Goal: Task Accomplishment & Management: Use online tool/utility

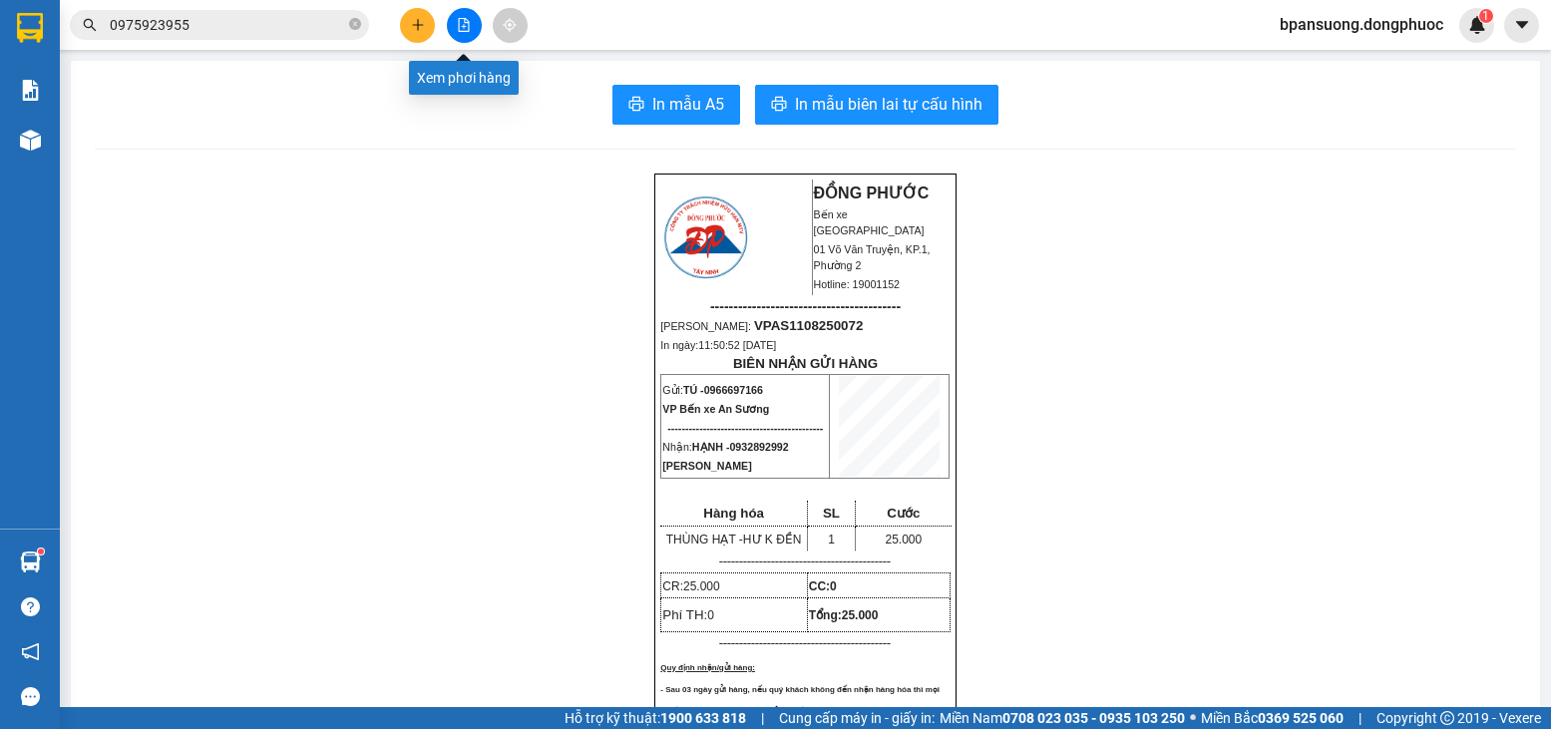
click at [472, 25] on button at bounding box center [464, 25] width 35 height 35
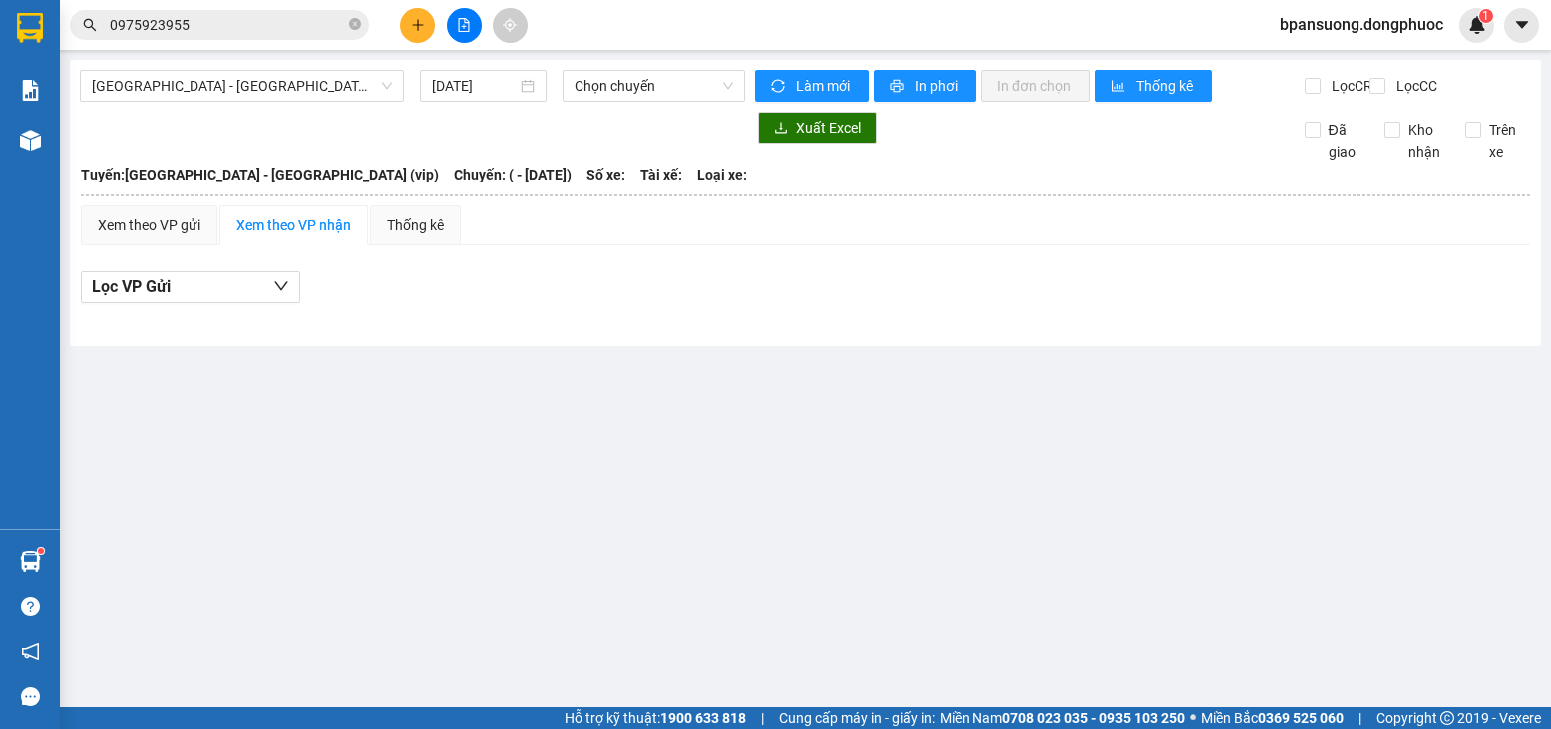
click at [238, 56] on main "[GEOGRAPHIC_DATA] - [GEOGRAPHIC_DATA] (vip) [DATE] Chọn chuyến Làm mới In phơi …" at bounding box center [775, 353] width 1551 height 707
click at [237, 83] on span "[GEOGRAPHIC_DATA] - [GEOGRAPHIC_DATA] (vip)" at bounding box center [242, 86] width 300 height 30
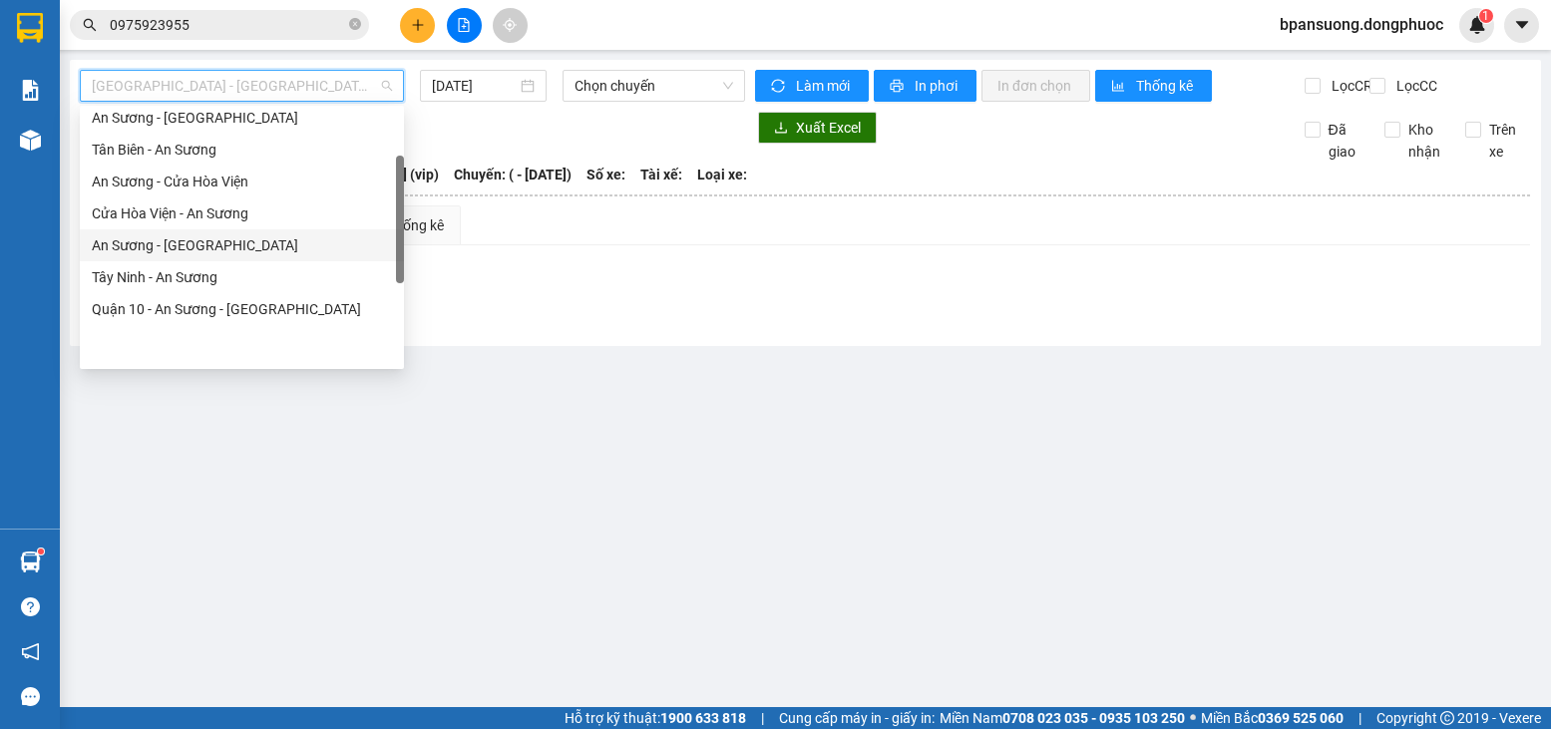
scroll to position [100, 0]
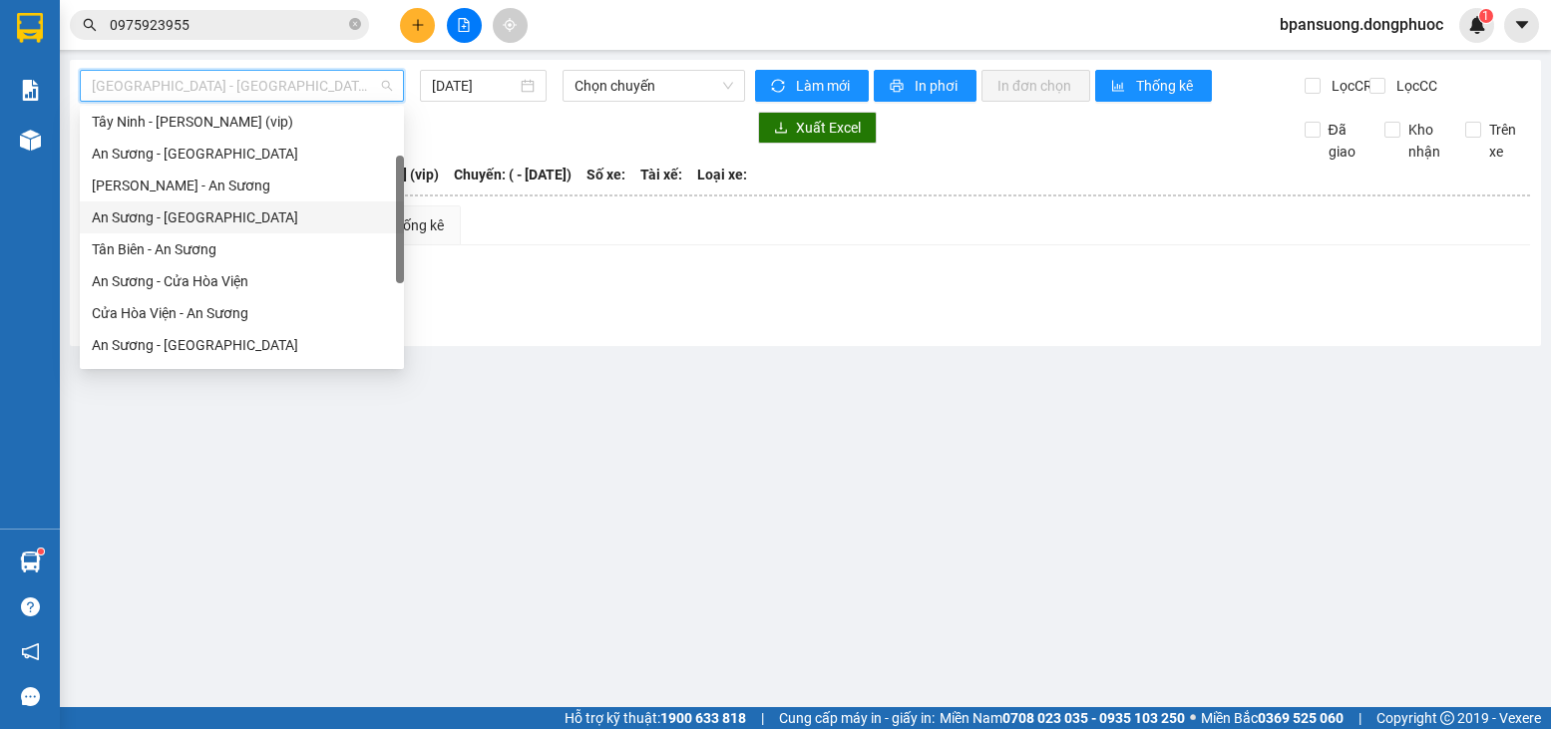
click at [191, 213] on div "An Sương - [GEOGRAPHIC_DATA]" at bounding box center [242, 217] width 300 height 22
type input "[DATE]"
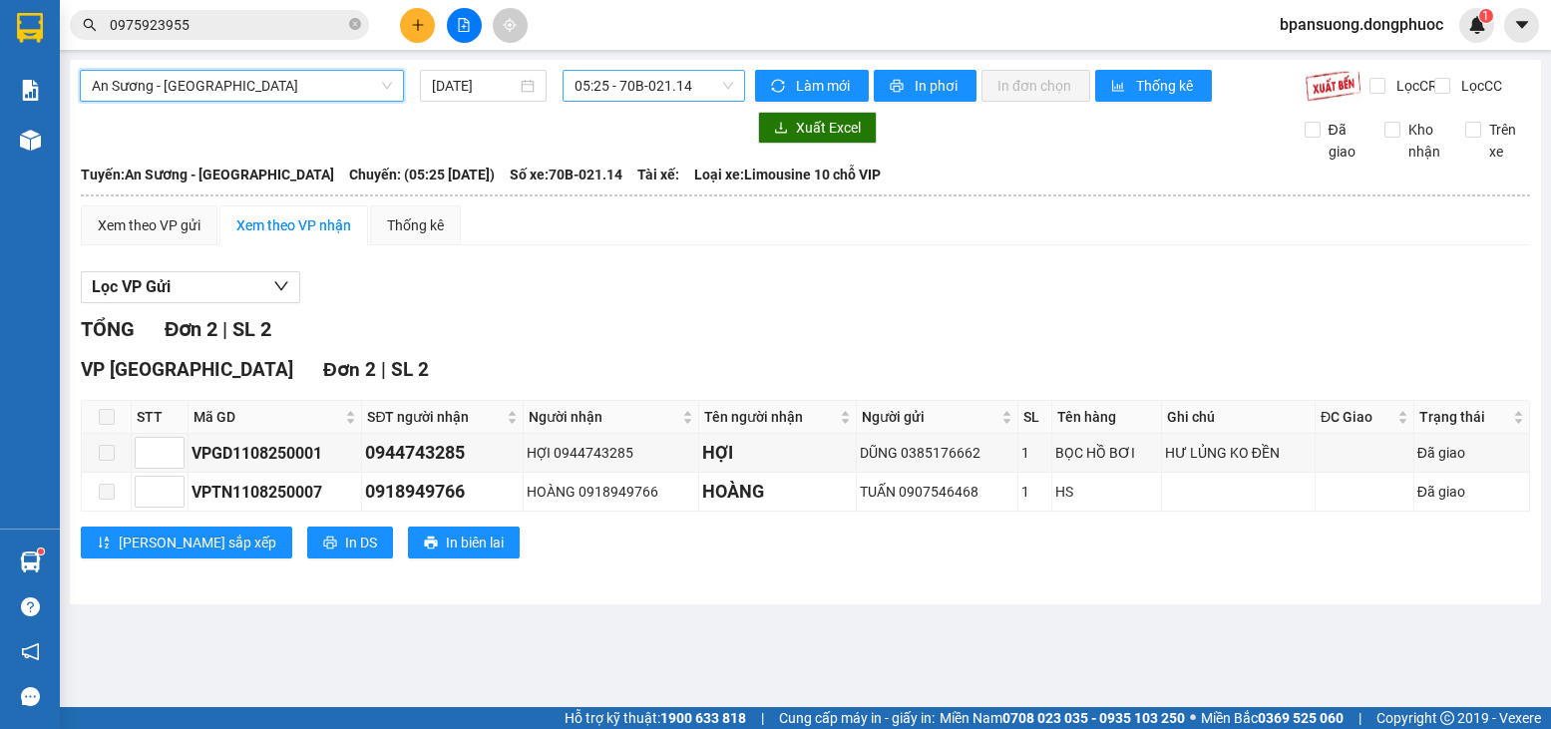
click at [652, 90] on span "05:25 - 70B-021.14" at bounding box center [653, 86] width 159 height 30
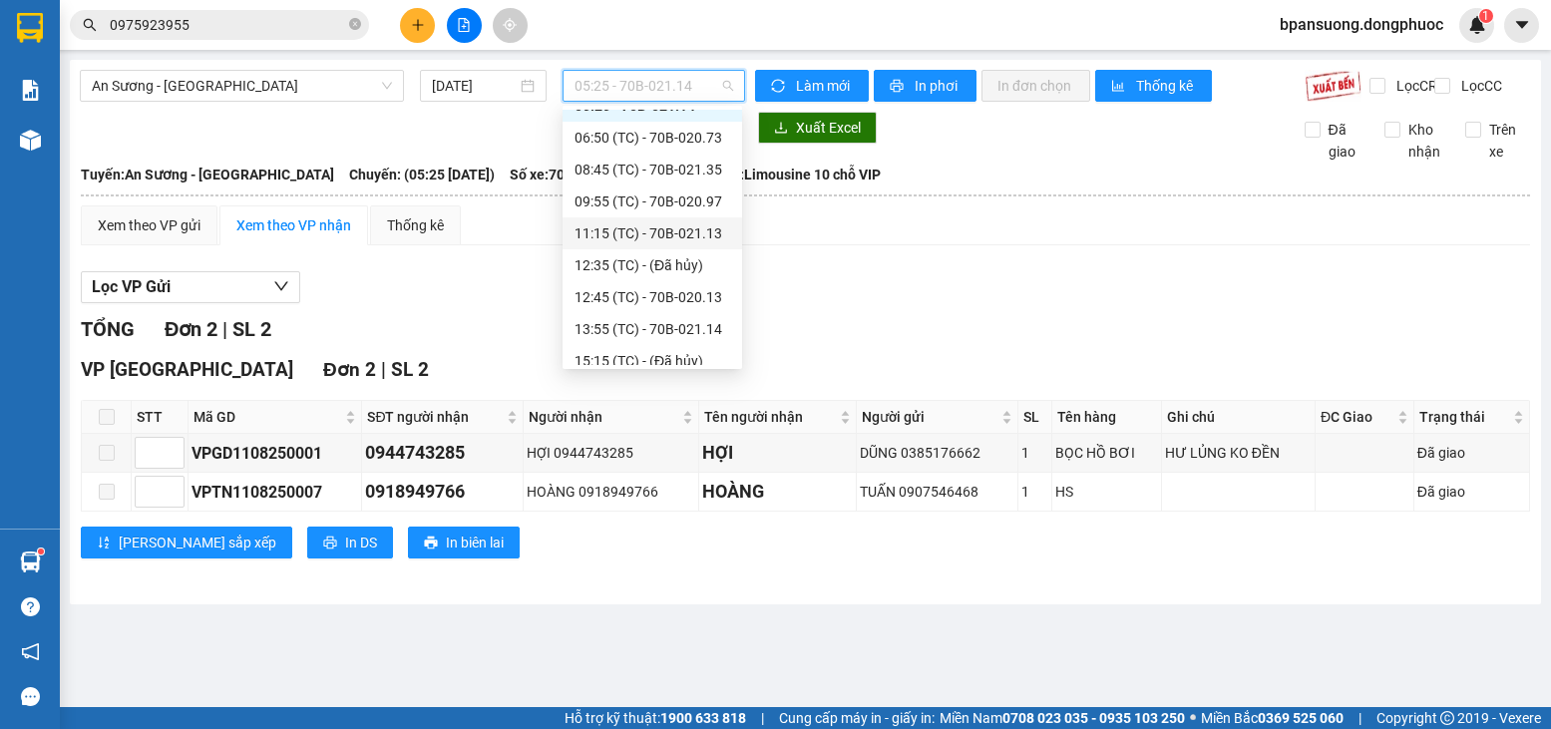
scroll to position [100, 0]
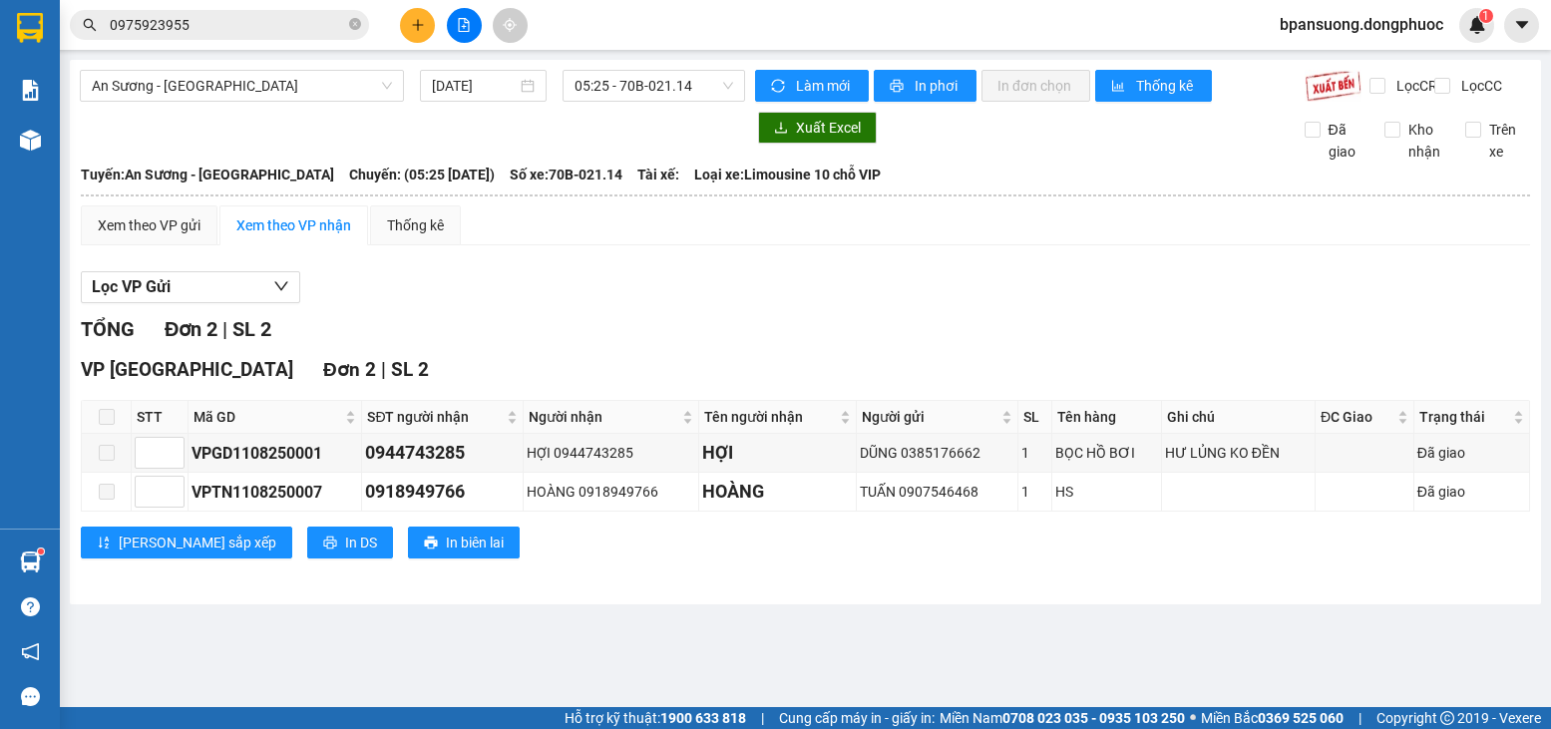
click at [1126, 245] on div "Xem theo VP gửi Xem theo VP nhận Thống kê" at bounding box center [805, 225] width 1449 height 40
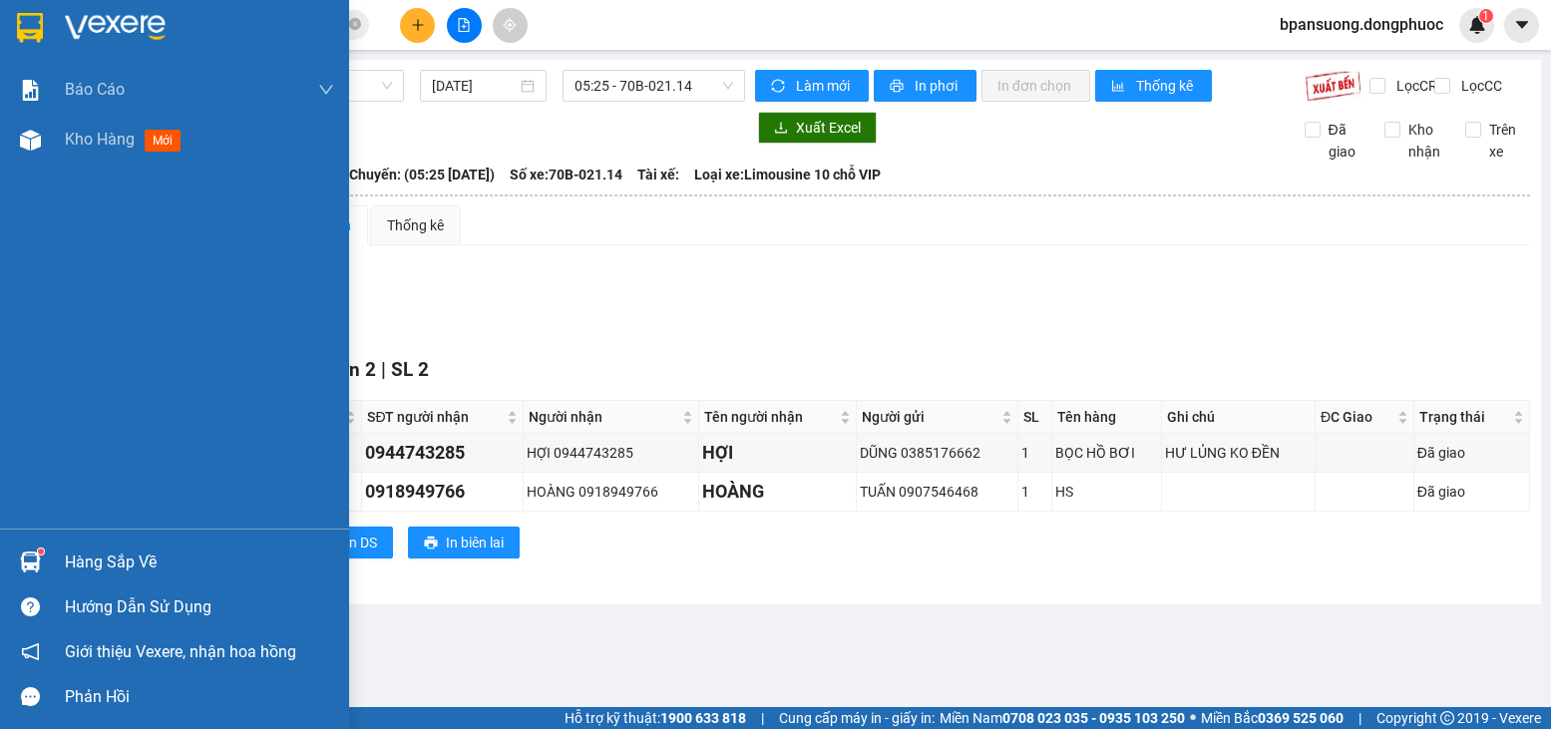
click at [27, 568] on img at bounding box center [30, 561] width 21 height 21
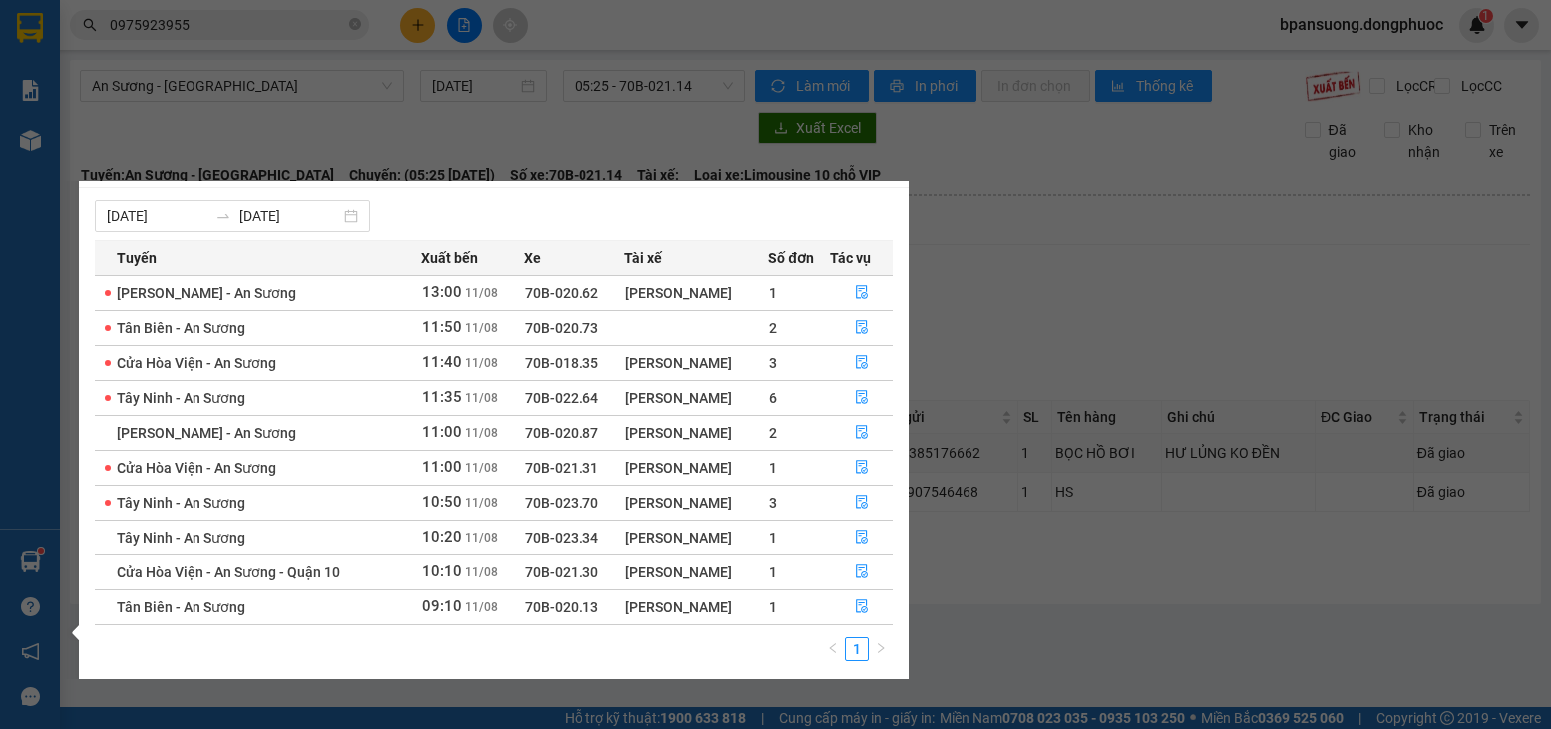
scroll to position [32, 0]
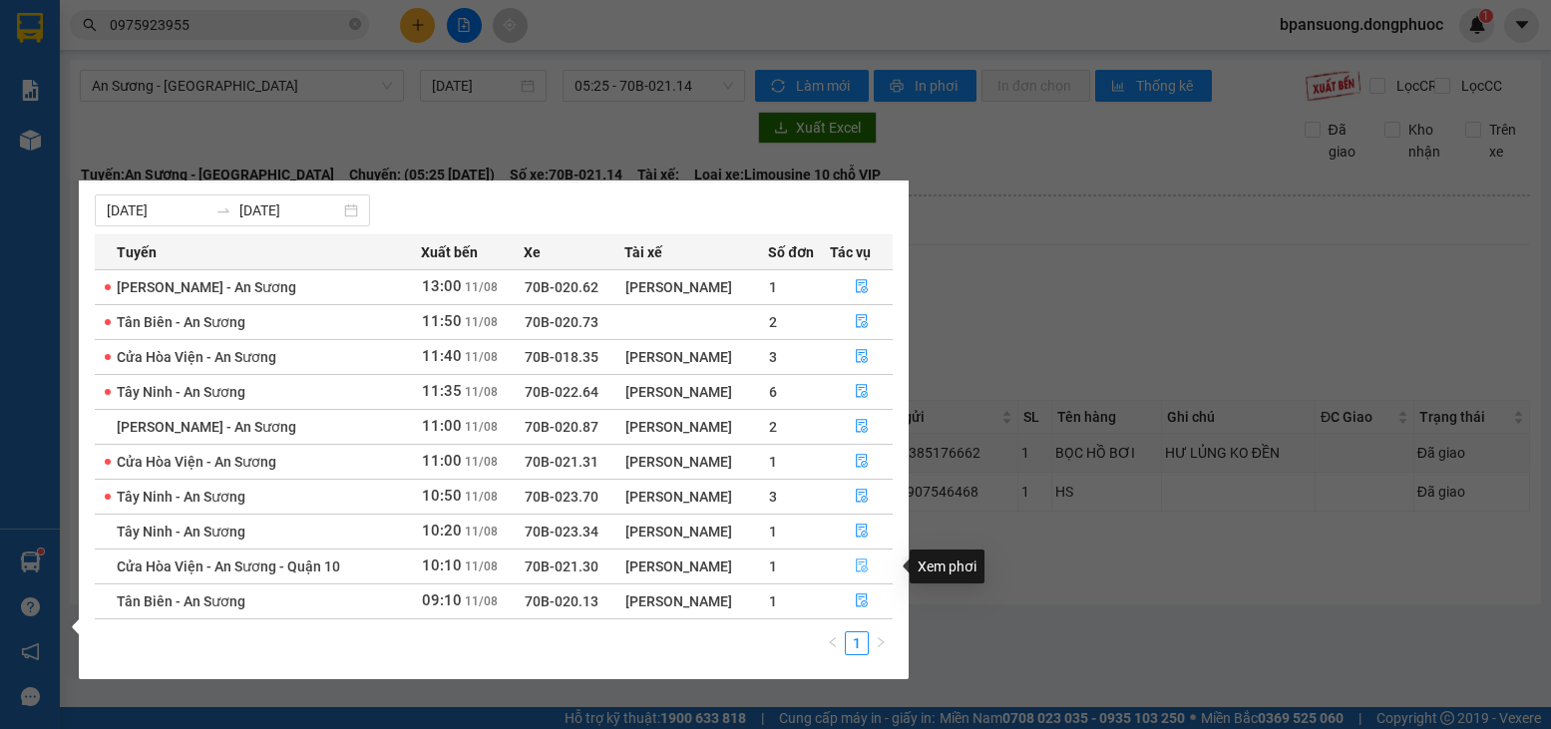
click at [853, 564] on button "button" at bounding box center [862, 566] width 62 height 32
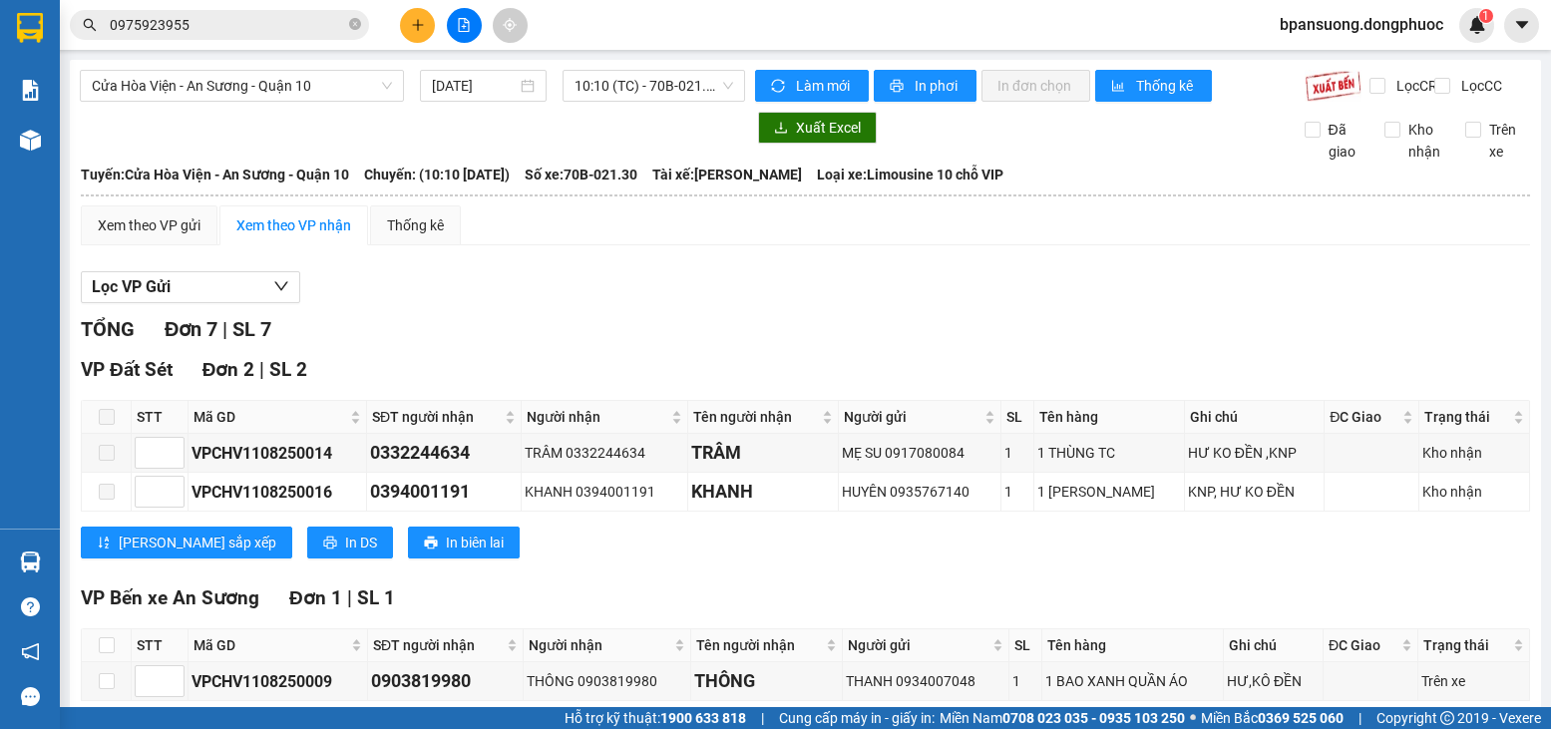
scroll to position [199, 0]
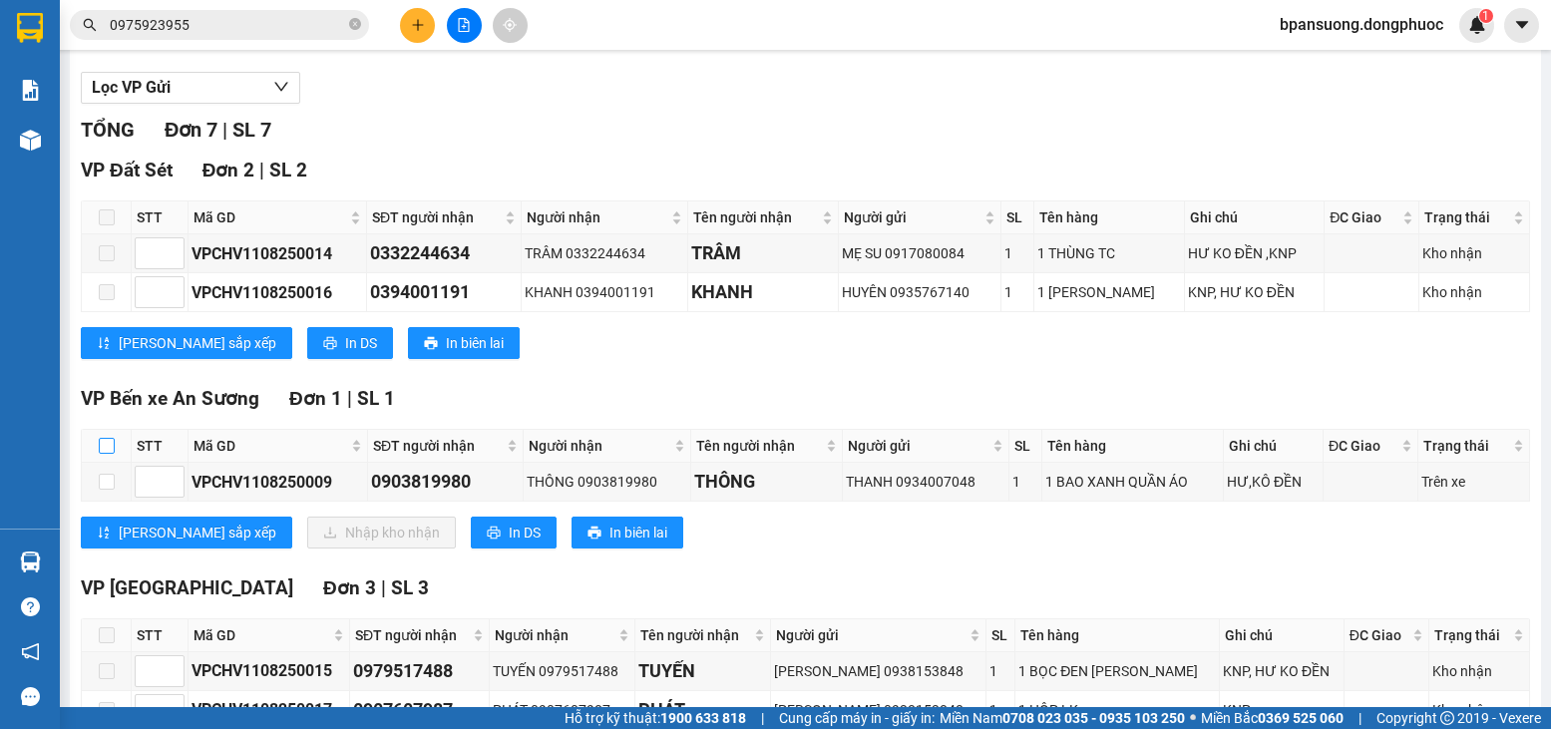
click at [108, 454] on input "checkbox" at bounding box center [107, 446] width 16 height 16
checkbox input "true"
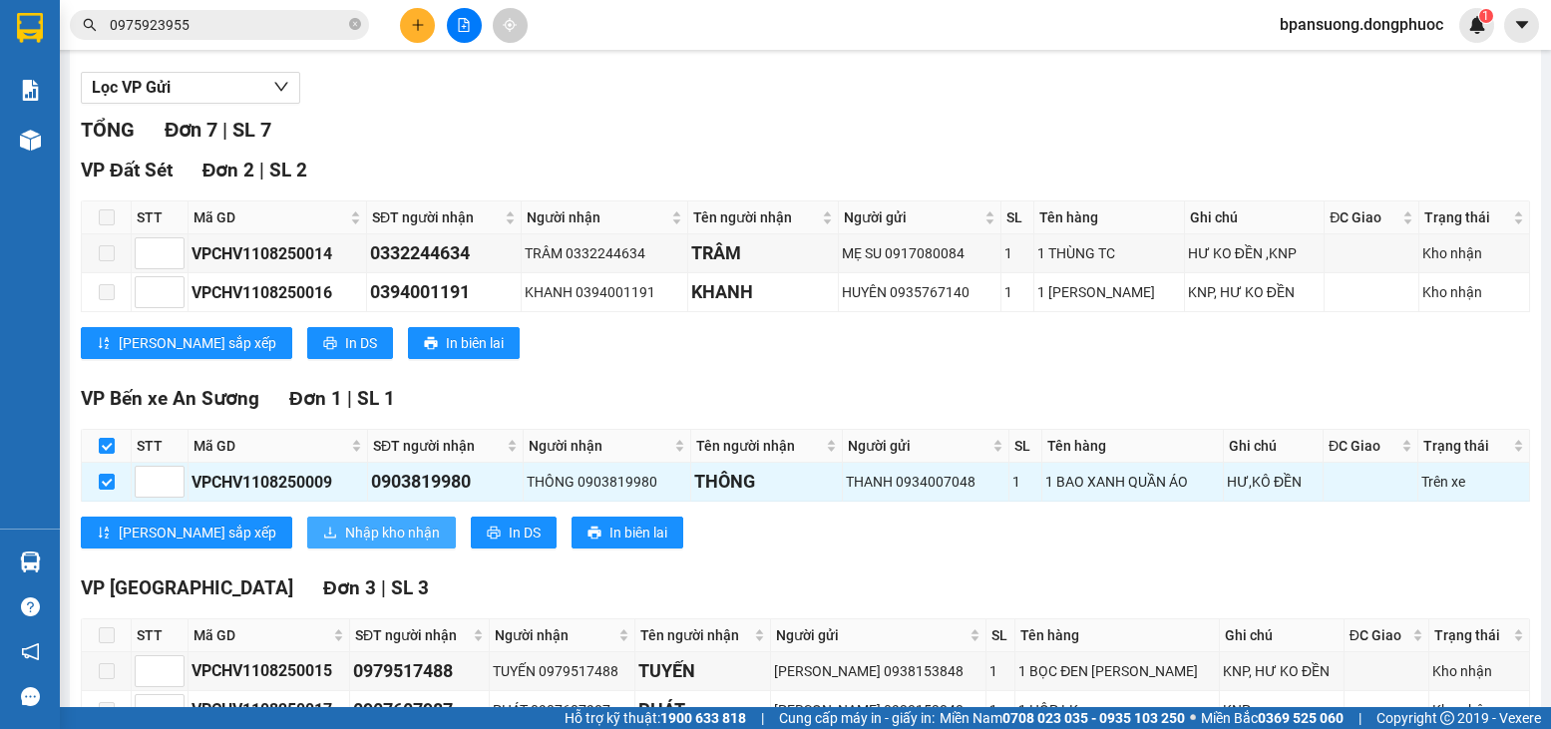
click at [345, 543] on span "Nhập kho nhận" at bounding box center [392, 533] width 95 height 22
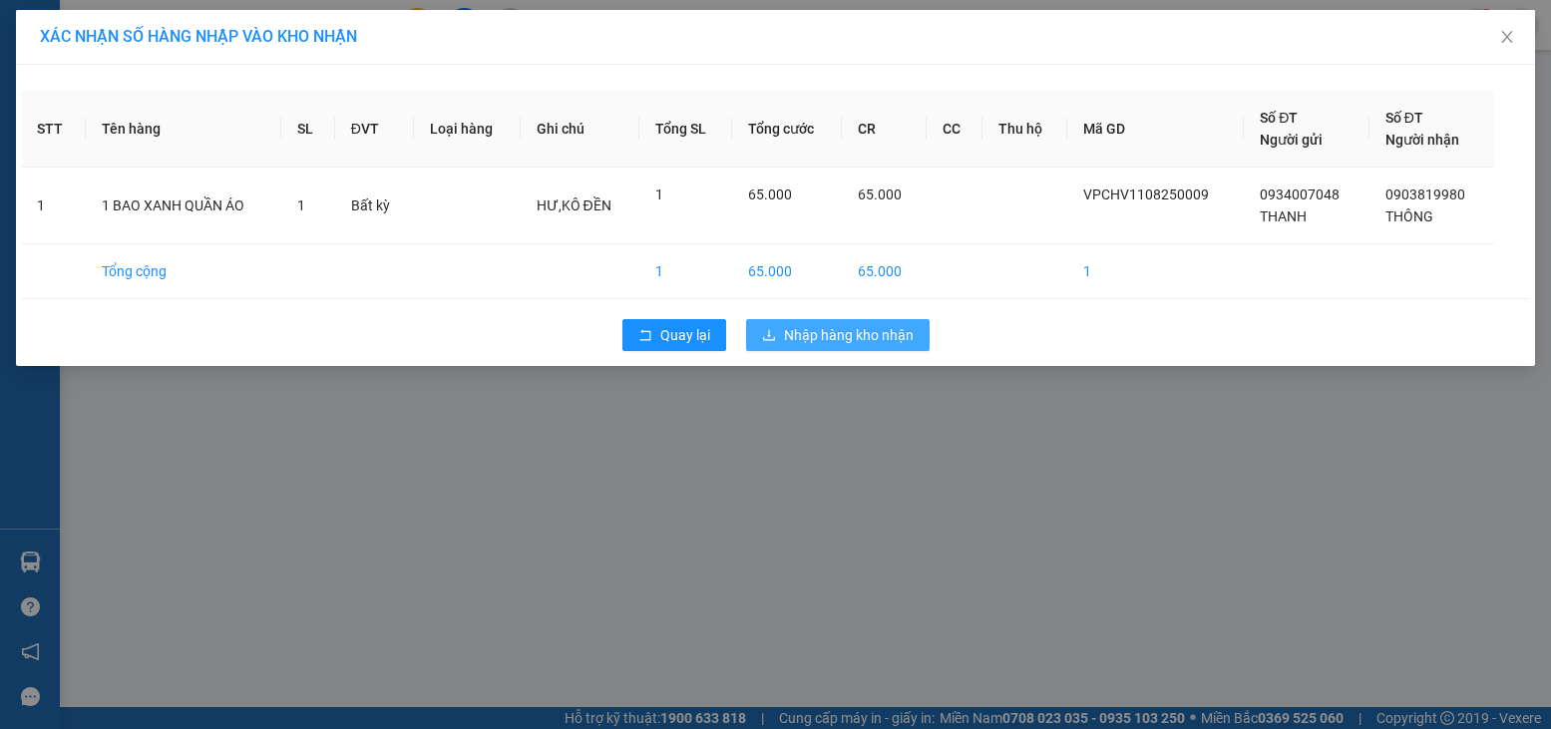
click at [880, 330] on span "Nhập hàng kho nhận" at bounding box center [849, 335] width 130 height 22
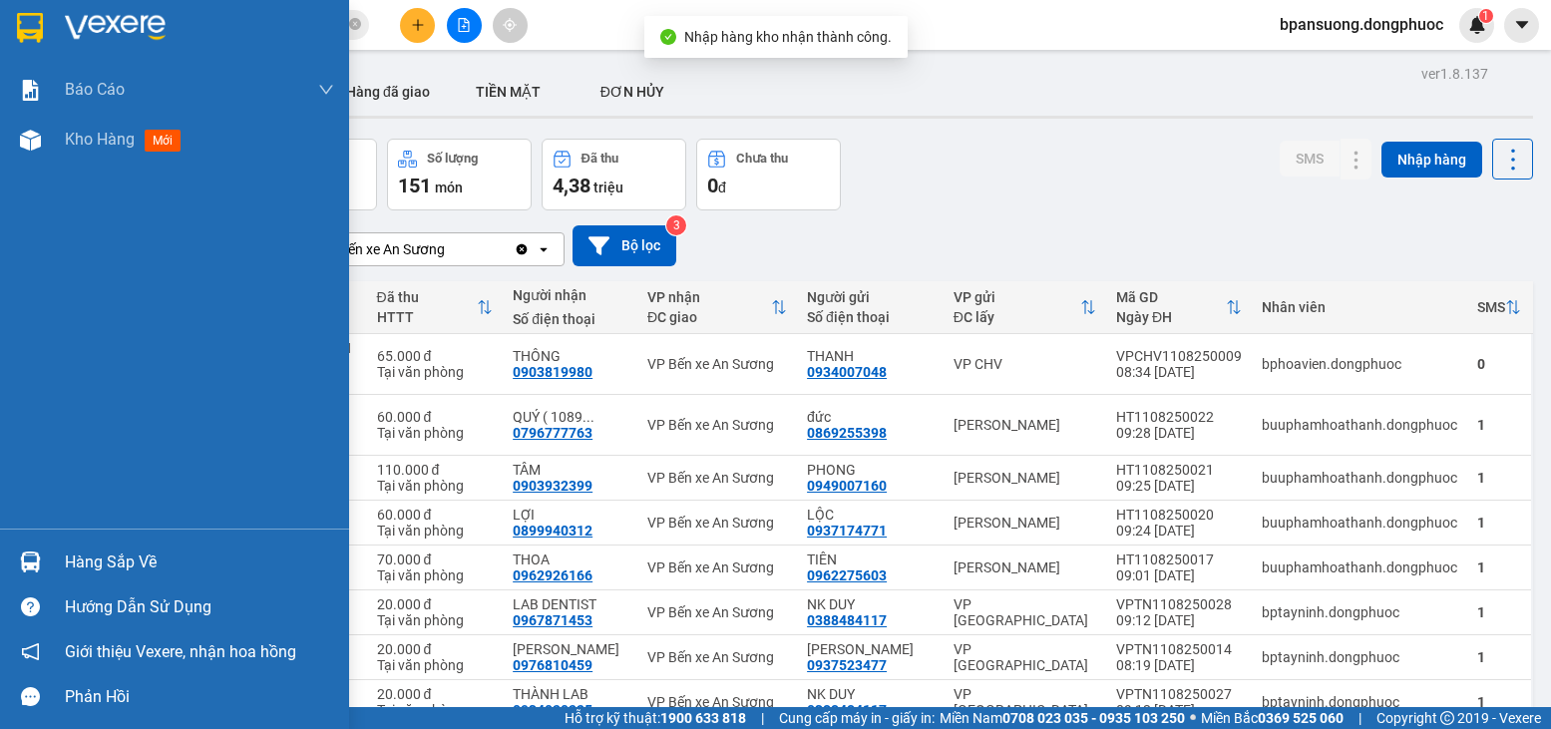
click at [37, 559] on img at bounding box center [30, 561] width 21 height 21
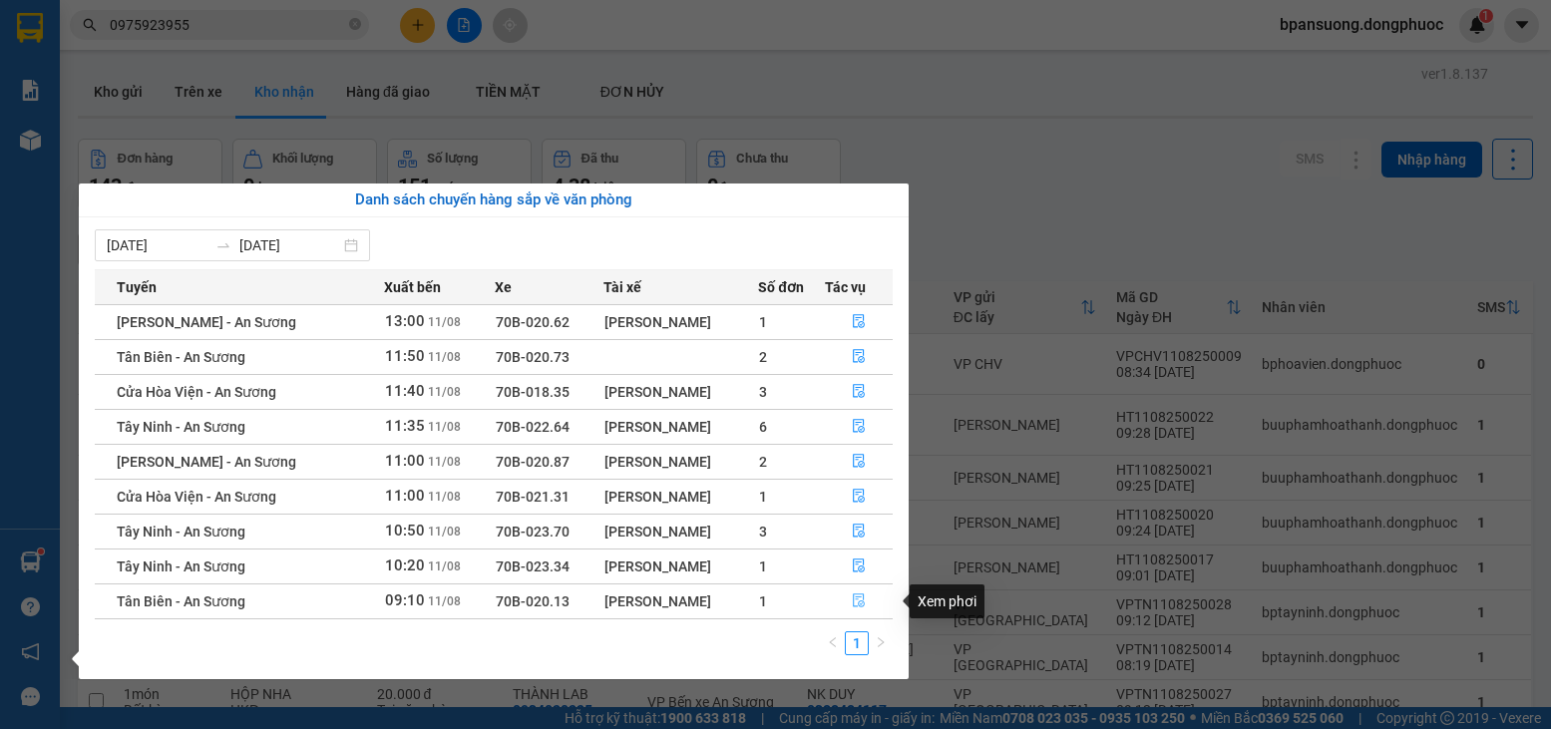
click at [854, 600] on icon "file-done" at bounding box center [859, 600] width 14 height 14
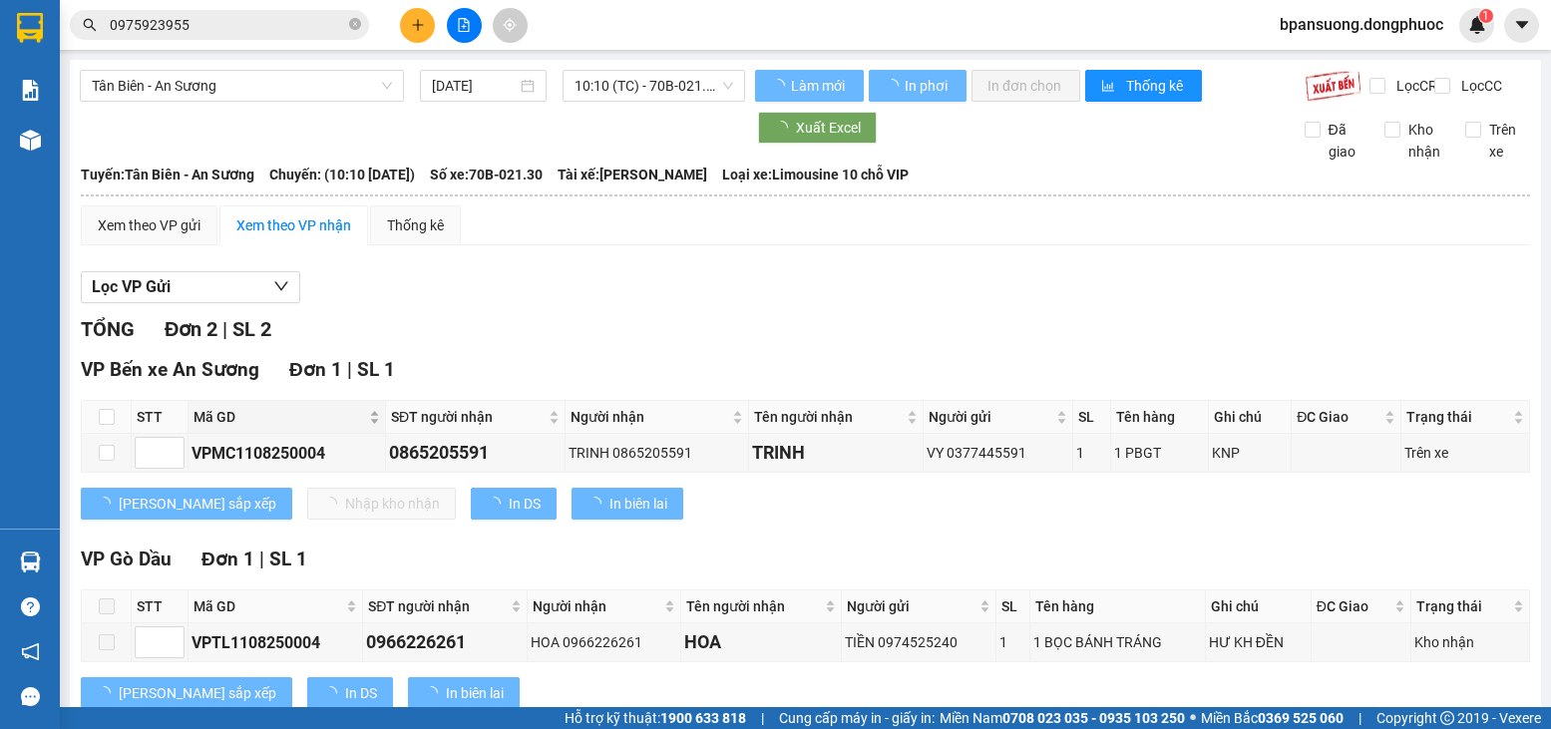
scroll to position [75, 0]
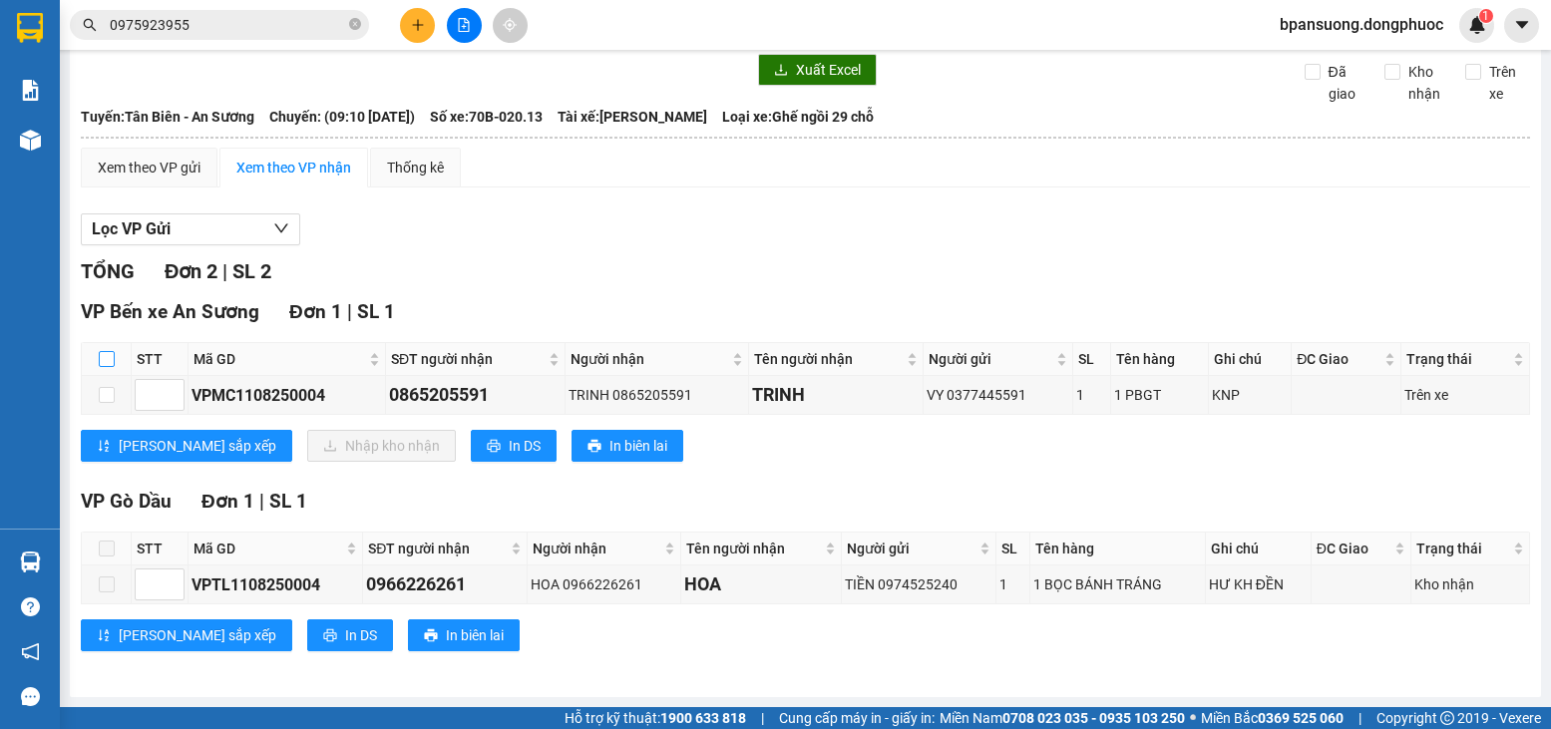
click at [99, 358] on input "checkbox" at bounding box center [107, 359] width 16 height 16
checkbox input "true"
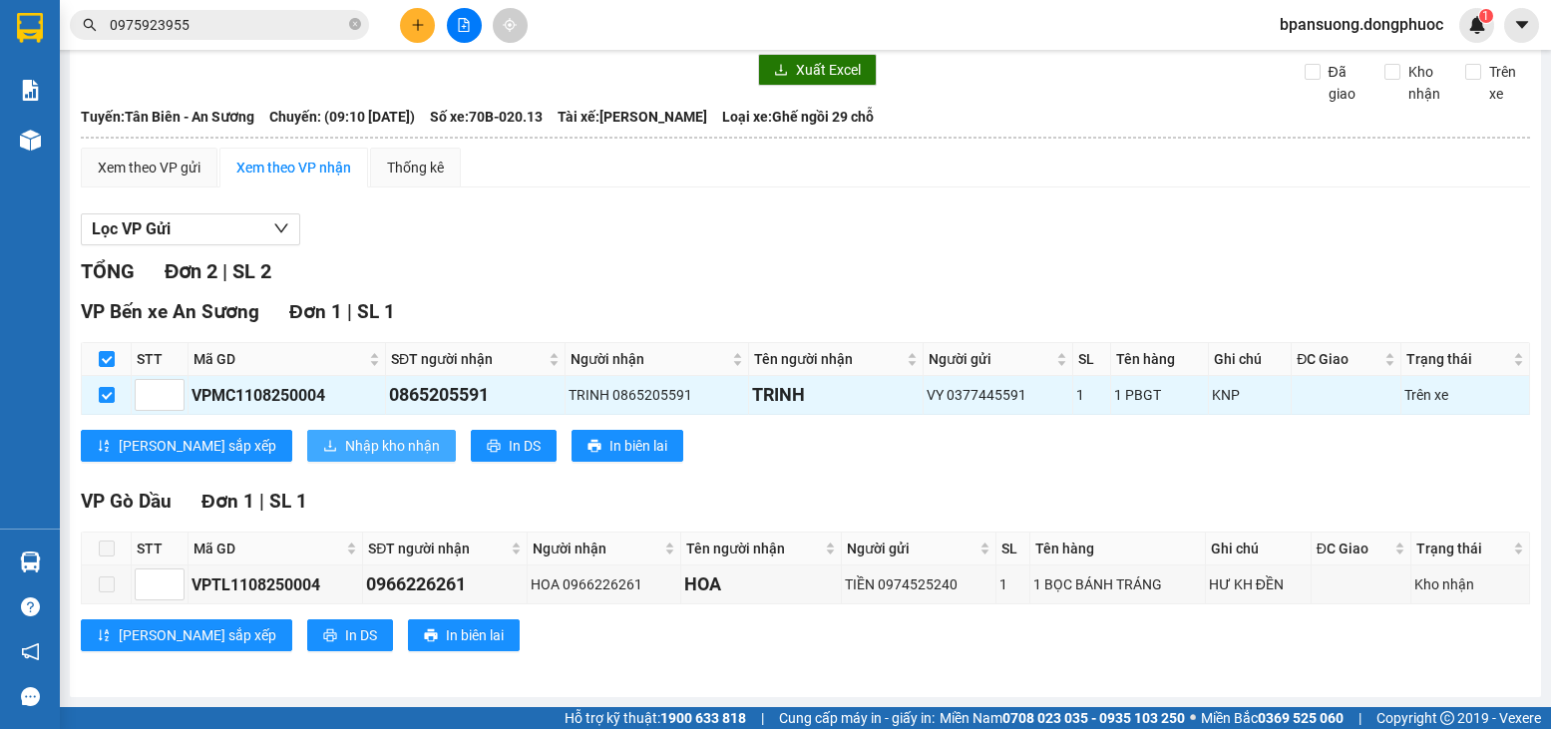
click at [345, 442] on span "Nhập kho nhận" at bounding box center [392, 446] width 95 height 22
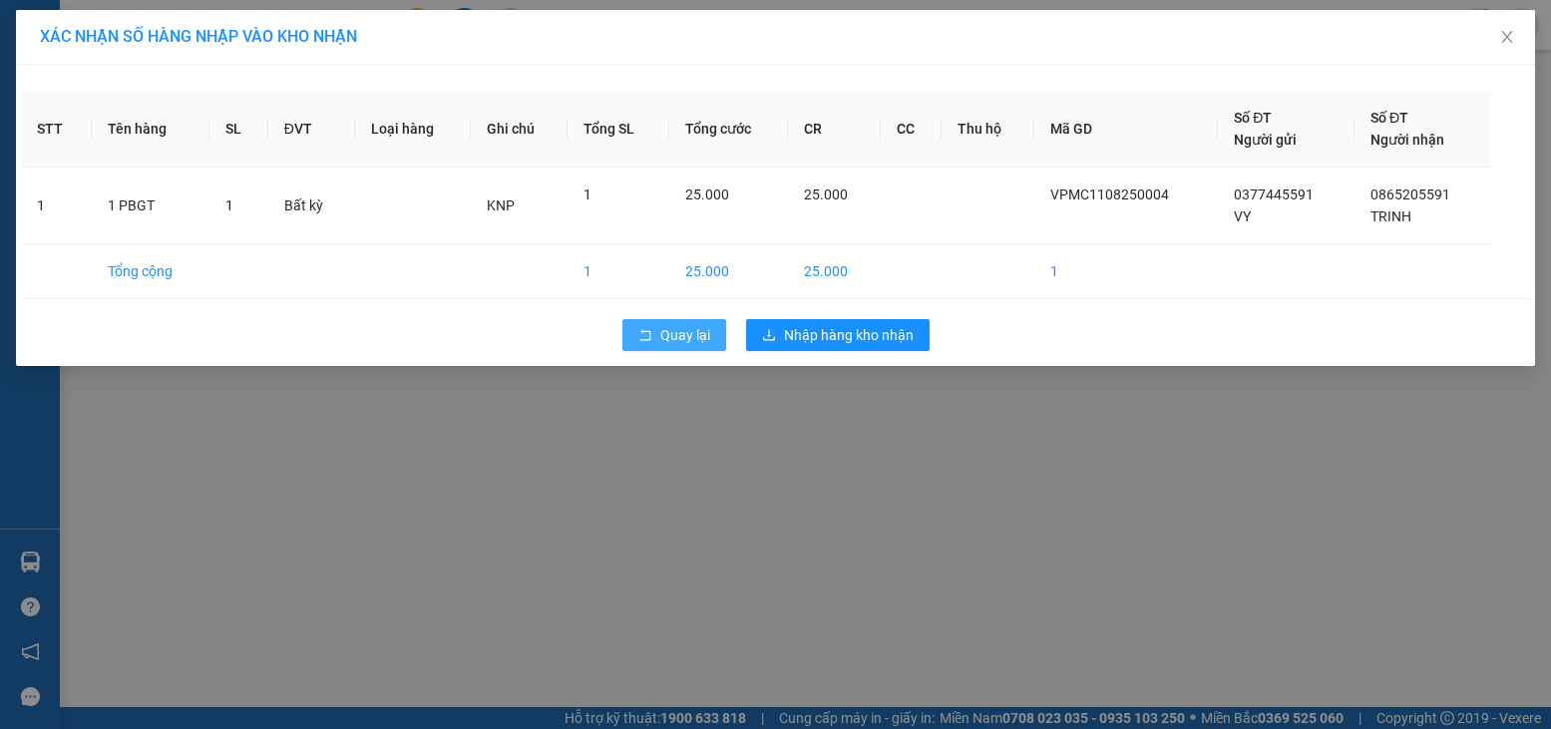
click at [673, 329] on span "Quay lại" at bounding box center [685, 335] width 50 height 22
